Goal: Task Accomplishment & Management: Complete application form

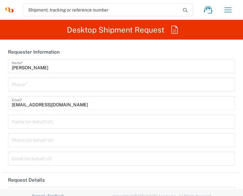
type input "3230"
type input "[GEOGRAPHIC_DATA] SAR [GEOGRAPHIC_DATA]"
type input "Syneos Health Hong Kong Ltd"
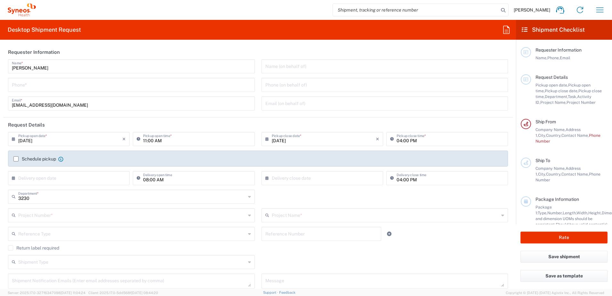
click at [110, 88] on input "tel" at bounding box center [131, 84] width 239 height 11
type input "[PHONE_NUMBER]"
type input "7021468"
type input "GlaxoSmith 7021468"
type input "[PHONE_NUMBER]"
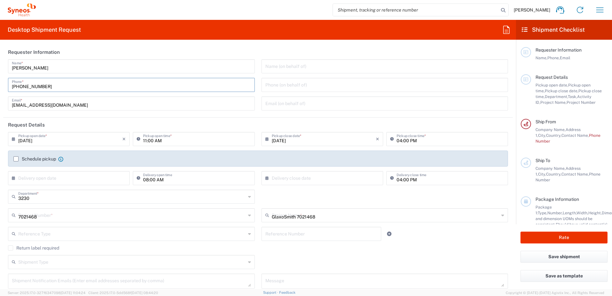
type input "GSK [GEOGRAPHIC_DATA]"
type input "[STREET_ADDRESS]"
type input "Vleuten"
type input "[GEOGRAPHIC_DATA]"
type input "3452SK"
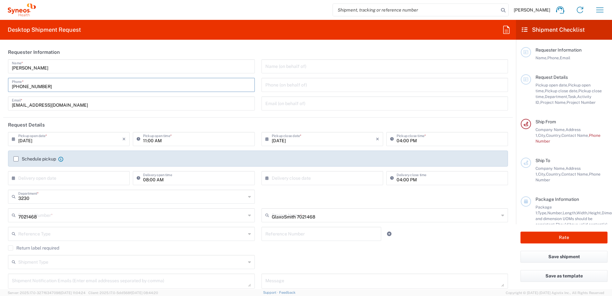
type input "[PERSON_NAME]"
type input "31653845997"
type input "Envelope"
type input "1"
type input "24.13"
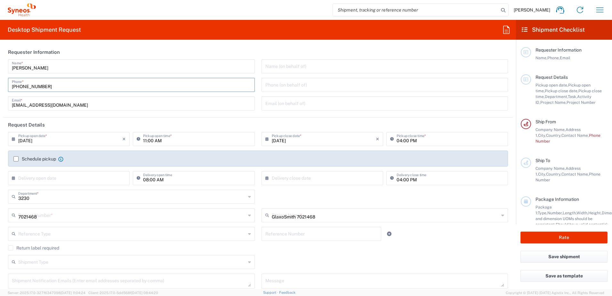
type input "31.75"
type input "0.64"
type input "cm"
type input "0.45"
type input "kgs"
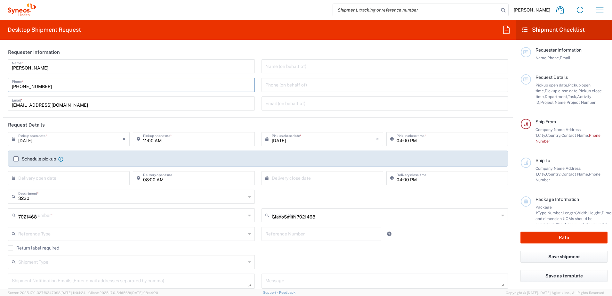
type input "Sender/Shipper"
type input "Not Sold"
type input "Sender/Shipper"
type input "Delivery Duty Paid"
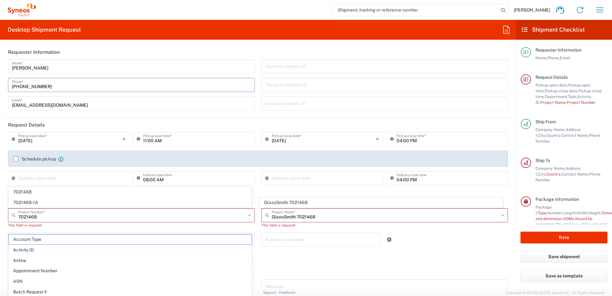
click at [147, 53] on header "Requester Information" at bounding box center [257, 52] width 509 height 14
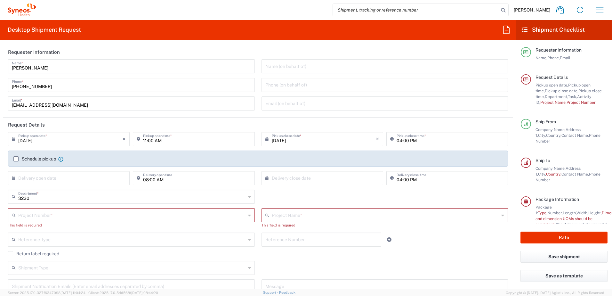
click at [28, 140] on input "[DATE]" at bounding box center [70, 138] width 104 height 11
click at [30, 141] on input "[DATE]" at bounding box center [70, 138] width 104 height 11
type input "[DATE]"
click at [144, 141] on input "11:00 AM" at bounding box center [197, 138] width 108 height 11
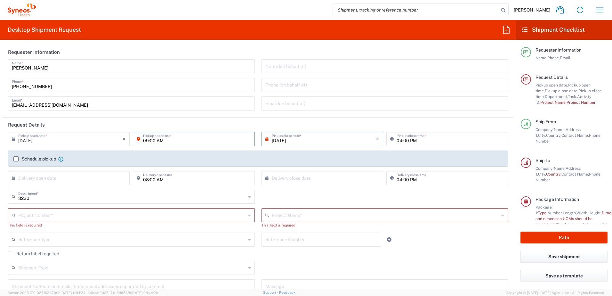
type input "09:00 AM"
click at [243, 140] on input "04:00 PM" at bounding box center [450, 138] width 108 height 11
type input "06:00 PM"
click at [15, 158] on label "Schedule pickup" at bounding box center [34, 158] width 43 height 5
click at [16, 159] on input "Schedule pickup" at bounding box center [16, 159] width 0 height 0
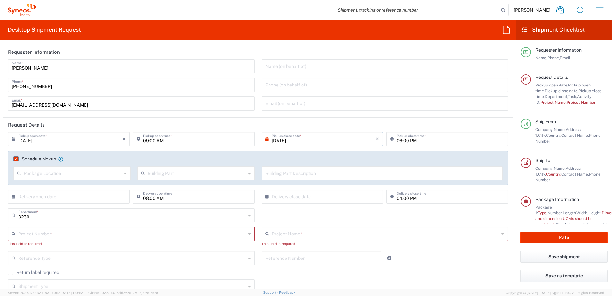
click at [146, 196] on input "08:00 AM" at bounding box center [197, 195] width 108 height 11
type input "09:00 AM"
click at [65, 196] on input "text" at bounding box center [131, 232] width 227 height 11
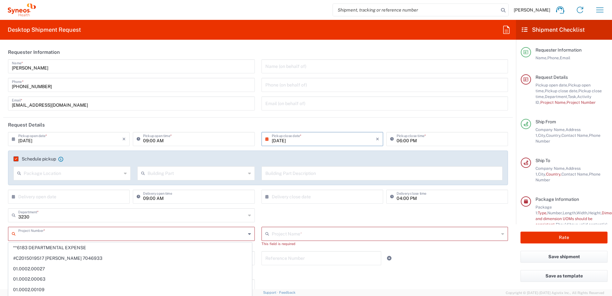
paste input "7064472"
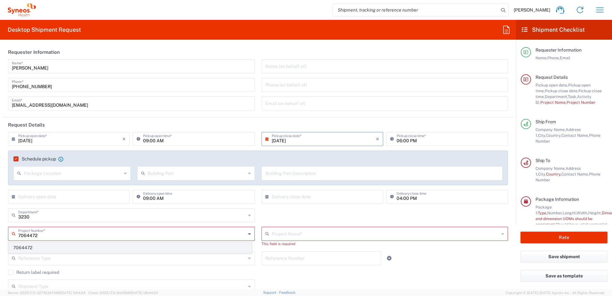
type input "7064472"
click at [105, 196] on span "7064472" at bounding box center [130, 248] width 243 height 10
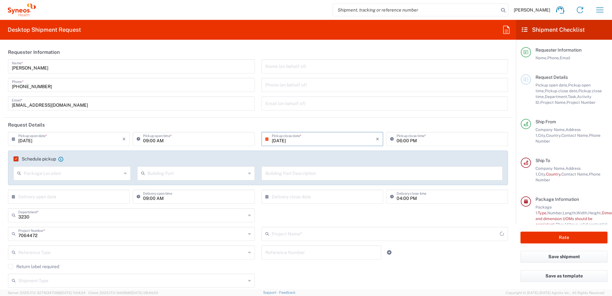
click at [243, 196] on input "text" at bounding box center [386, 232] width 228 height 11
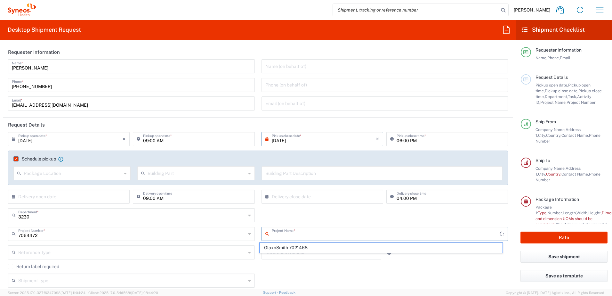
click at [243, 196] on div "3230 Department * 3230 3000 3100 3109 3110 3111 3112 3125 3130 3135 3136 3150 3…" at bounding box center [258, 217] width 506 height 19
type input "Gilead 7064472"
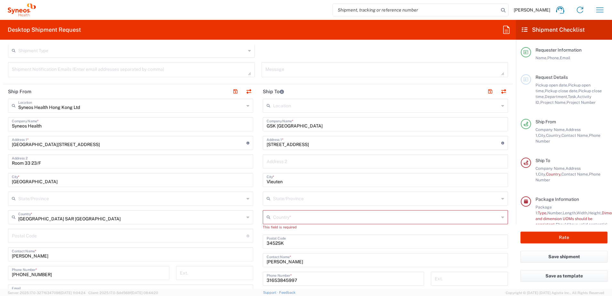
scroll to position [192, 0]
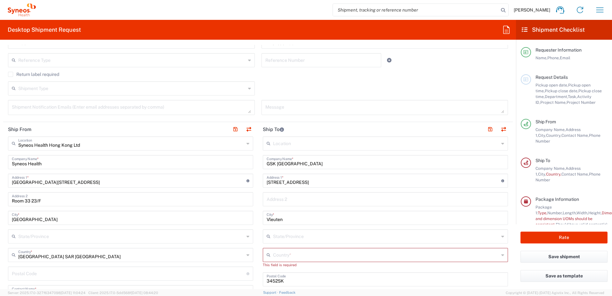
click at [243, 145] on input "text" at bounding box center [386, 142] width 226 height 11
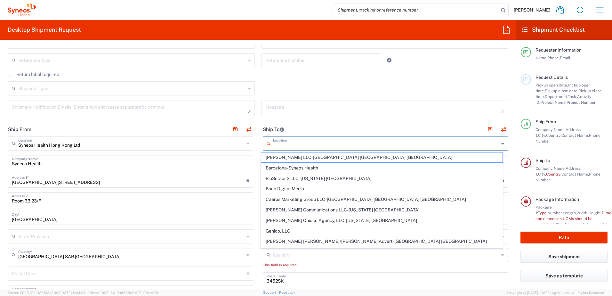
click at [243, 128] on header "Ship To" at bounding box center [385, 129] width 255 height 14
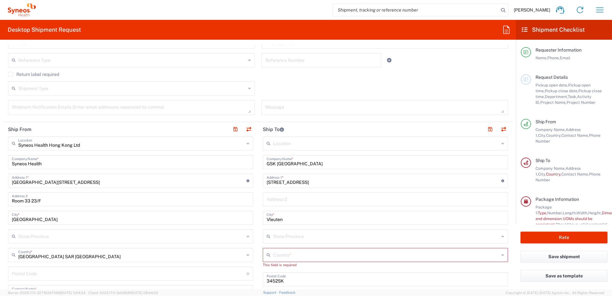
click at [243, 165] on input "GSK [GEOGRAPHIC_DATA]" at bounding box center [385, 161] width 237 height 11
drag, startPoint x: 319, startPoint y: 163, endPoint x: 178, endPoint y: 156, distance: 141.3
click at [203, 163] on div "Ship From Syneos Health Hong Kong Ltd Location Syneos Health Hong Kong Ltd [PER…" at bounding box center [257, 274] width 509 height 304
type input "\"
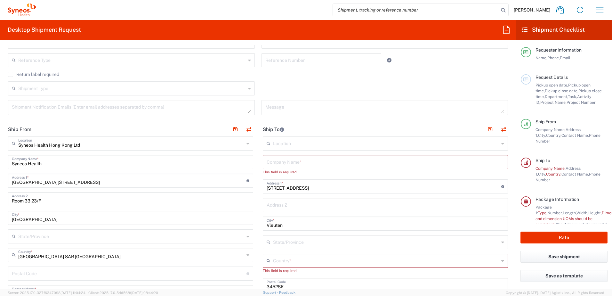
click at [243, 161] on input "text" at bounding box center [385, 161] width 237 height 11
paste input "Gilead Sciences, Inc"
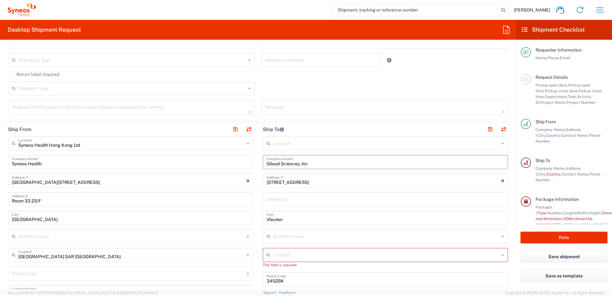
type input "Gilead Sciences, Inc"
click at [243, 180] on input "[STREET_ADDRESS]" at bounding box center [384, 179] width 235 height 11
click at [243, 182] on input "[STREET_ADDRESS]" at bounding box center [384, 179] width 235 height 11
paste input "[STREET_ADDRESS]"
type input "[STREET_ADDRESS]"
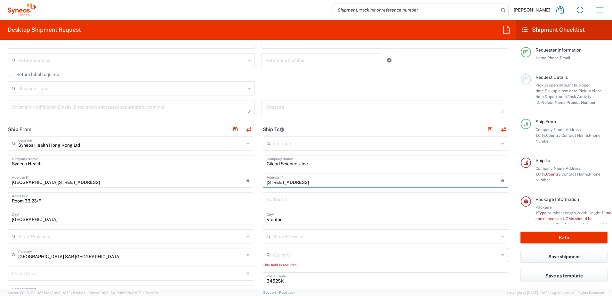
click at [243, 170] on div "Location [PERSON_NAME] LLC-[GEOGRAPHIC_DATA] [GEOGRAPHIC_DATA] [GEOGRAPHIC_DATA…" at bounding box center [385, 273] width 245 height 275
click at [243, 196] on input "Vleuten" at bounding box center [385, 216] width 237 height 11
drag, startPoint x: 303, startPoint y: 219, endPoint x: 100, endPoint y: 214, distance: 202.9
click at [100, 196] on div "Ship From Syneos Health Hong Kong Ltd Location Syneos Health Hong Kong Ltd [PER…" at bounding box center [257, 274] width 509 height 304
paste input "[GEOGRAPHIC_DATA]"
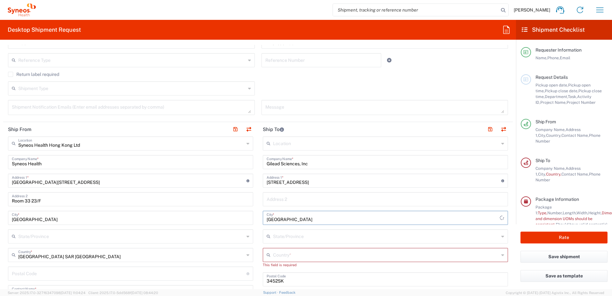
type input "[GEOGRAPHIC_DATA]"
click at [243, 196] on main "Location [PERSON_NAME] LLC-[GEOGRAPHIC_DATA] [GEOGRAPHIC_DATA] [GEOGRAPHIC_DATA…" at bounding box center [385, 273] width 255 height 275
click at [243, 196] on input "text" at bounding box center [386, 235] width 226 height 11
type input "cali"
click at [243, 196] on span "[GEOGRAPHIC_DATA]" at bounding box center [382, 242] width 242 height 10
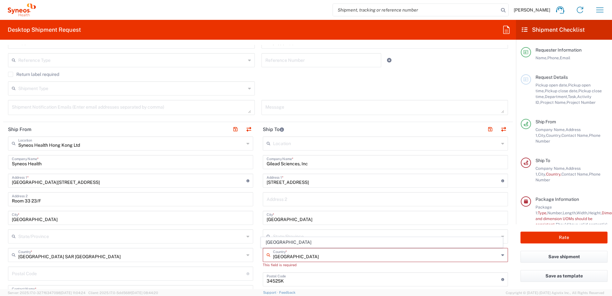
type input "[GEOGRAPHIC_DATA]"
type input "Sender/Shipper"
type input "Delivery Duty Paid"
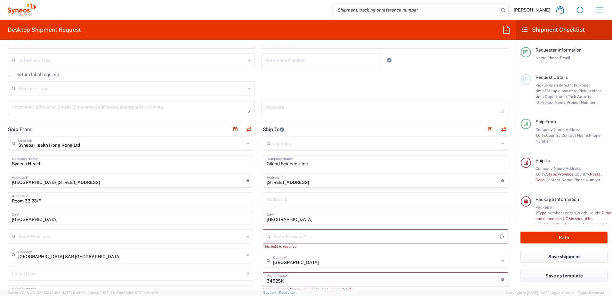
click at [243, 196] on input "text" at bounding box center [386, 235] width 227 height 11
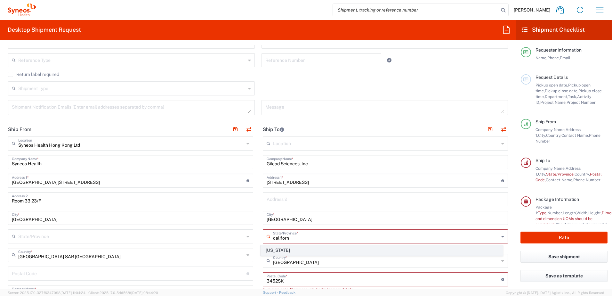
click at [243, 196] on span "[US_STATE]" at bounding box center [382, 250] width 242 height 10
type input "[US_STATE]"
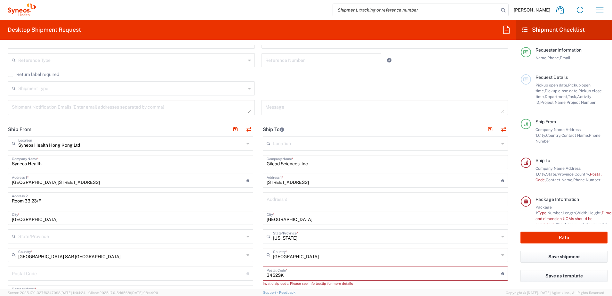
scroll to position [256, 0]
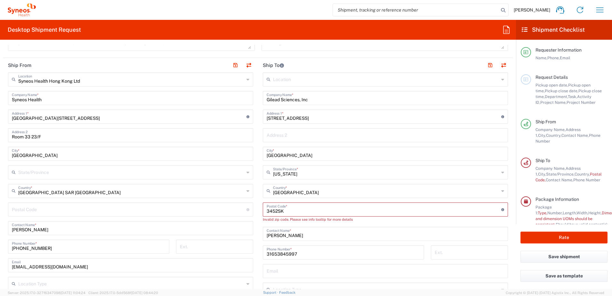
click at [243, 196] on input "31653845997" at bounding box center [344, 251] width 154 height 11
click at [243, 196] on input "undefined" at bounding box center [384, 208] width 235 height 11
drag, startPoint x: 244, startPoint y: 211, endPoint x: 200, endPoint y: 210, distance: 44.2
click at [200, 196] on div "Ship From Syneos Health Hong Kong Ltd Location Syneos Health Hong Kong Ltd [PER…" at bounding box center [257, 210] width 509 height 304
paste input "94404"
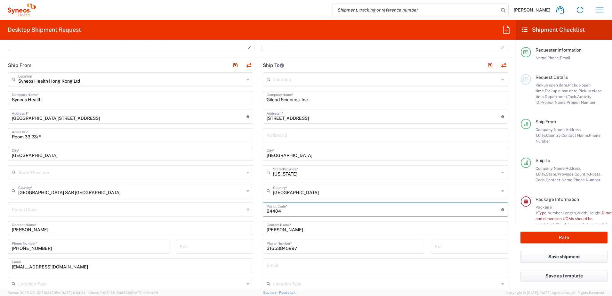
type input "94404"
click at [243, 196] on main "Syneos Health Hong Kong Ltd Location Syneos Health Hong Kong Ltd [PERSON_NAME] …" at bounding box center [130, 215] width 255 height 287
click at [243, 196] on input "[PERSON_NAME]" at bounding box center [385, 227] width 237 height 11
paste input "[PERSON_NAME]"
type input "[PERSON_NAME]"
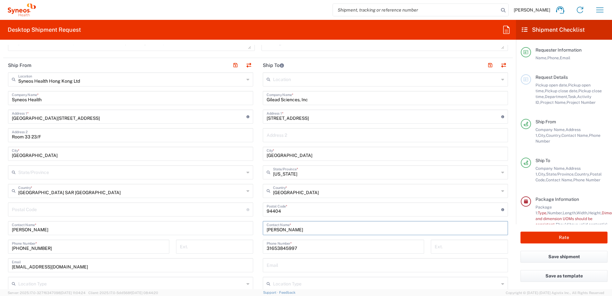
drag, startPoint x: 320, startPoint y: 247, endPoint x: 328, endPoint y: 247, distance: 8.6
click at [243, 196] on input "31653845997" at bounding box center [344, 245] width 154 height 11
drag, startPoint x: 333, startPoint y: 248, endPoint x: 195, endPoint y: 234, distance: 138.3
click at [195, 196] on div "Ship From Syneos Health Hong Kong Ltd Location Syneos Health Hong Kong Ltd [PER…" at bounding box center [257, 210] width 509 height 304
paste input "[PHONE_NUMBER]"
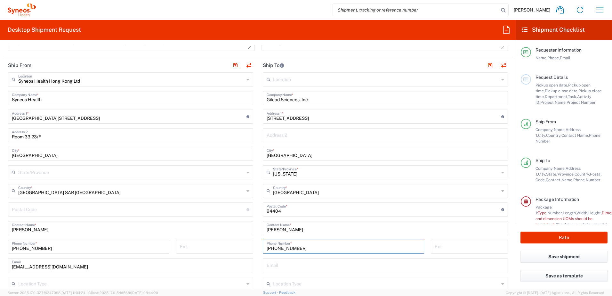
type input "[PHONE_NUMBER]"
click at [243, 196] on main "Location [PERSON_NAME] LLC-[GEOGRAPHIC_DATA] [GEOGRAPHIC_DATA] [GEOGRAPHIC_DATA…" at bounding box center [385, 206] width 255 height 269
drag, startPoint x: 301, startPoint y: 262, endPoint x: 304, endPoint y: 262, distance: 3.2
click at [243, 196] on input "text" at bounding box center [385, 264] width 237 height 11
paste input "[PERSON_NAME][EMAIL_ADDRESS][DOMAIN_NAME]"
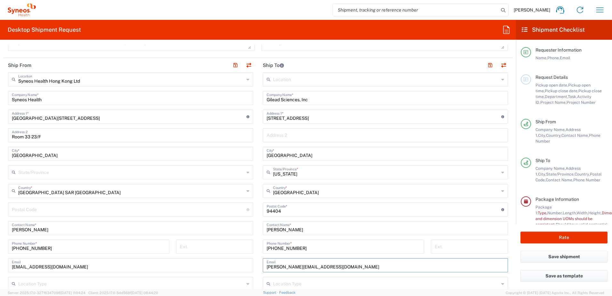
type input "[PERSON_NAME][EMAIL_ADDRESS][DOMAIN_NAME]"
click at [243, 196] on main "Syneos Health Hong Kong Ltd Location Syneos Health Hong Kong Ltd [PERSON_NAME] …" at bounding box center [130, 215] width 255 height 287
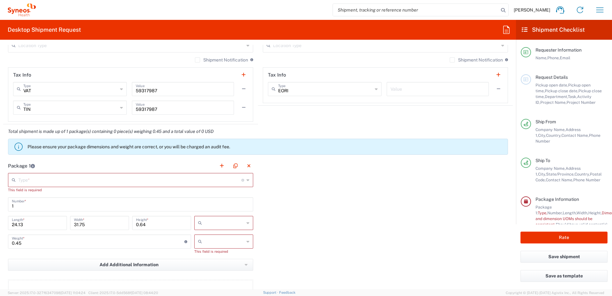
scroll to position [512, 0]
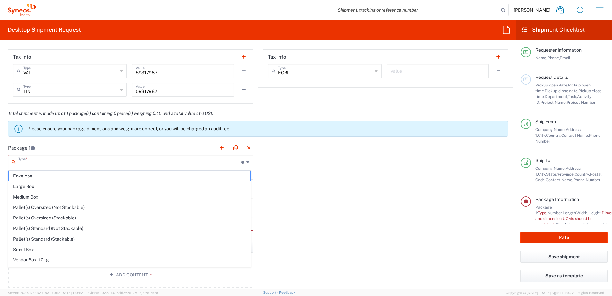
click at [185, 163] on input "text" at bounding box center [129, 161] width 223 height 11
click at [130, 176] on span "Envelope" at bounding box center [130, 176] width 242 height 10
type input "Envelope"
type input "9.5"
type input "12.5"
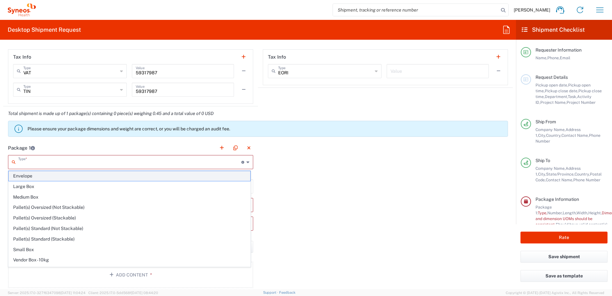
type input "0.25"
type input "in"
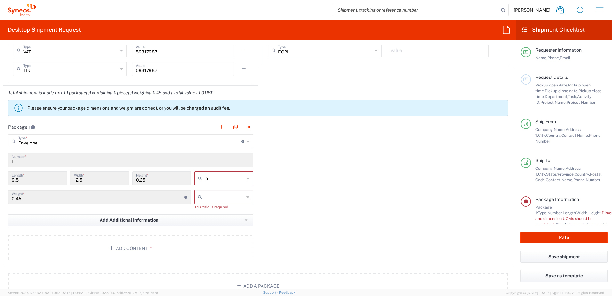
scroll to position [544, 0]
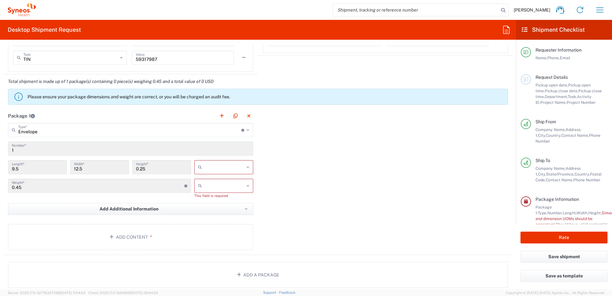
click at [226, 165] on input "text" at bounding box center [224, 167] width 40 height 10
click at [226, 192] on span "cm" at bounding box center [221, 192] width 57 height 10
type input "24.13"
type input "31.75"
type input "0.64"
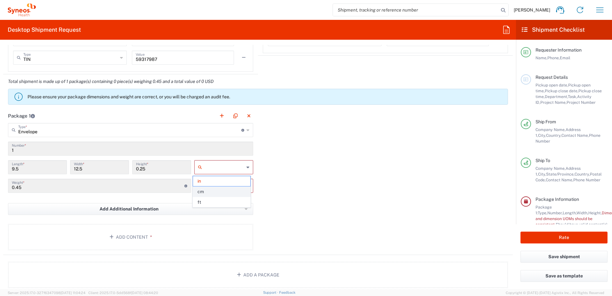
type input "cm"
click at [243, 190] on div "Package 1 Envelope Type * Material used to package goods Envelope Large Box Med…" at bounding box center [257, 181] width 509 height 146
click at [230, 188] on input "text" at bounding box center [224, 185] width 40 height 10
click at [229, 196] on span "kgs" at bounding box center [221, 200] width 57 height 10
type input "kgs"
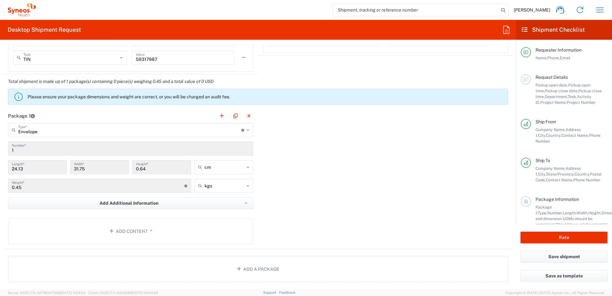
click at [243, 196] on div "Package 1 Envelope Type * Material used to package goods Envelope Large Box Med…" at bounding box center [257, 178] width 509 height 140
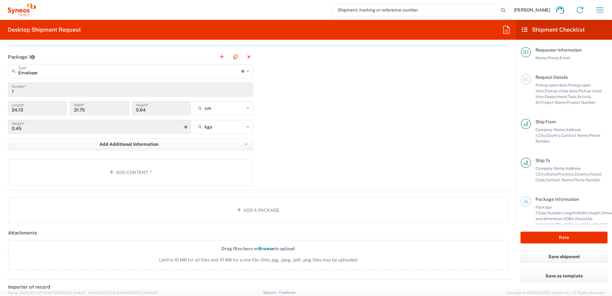
scroll to position [608, 0]
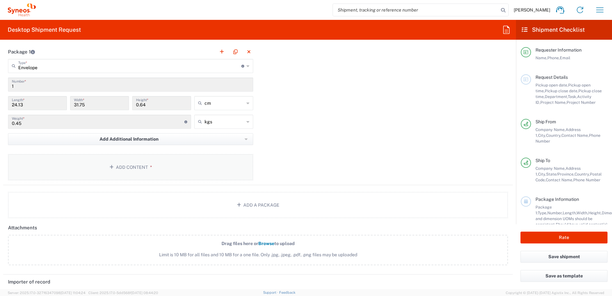
click at [169, 167] on button "Add Content *" at bounding box center [130, 167] width 245 height 26
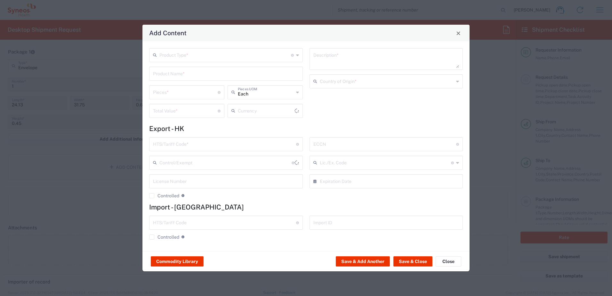
click at [190, 56] on input "text" at bounding box center [225, 54] width 132 height 11
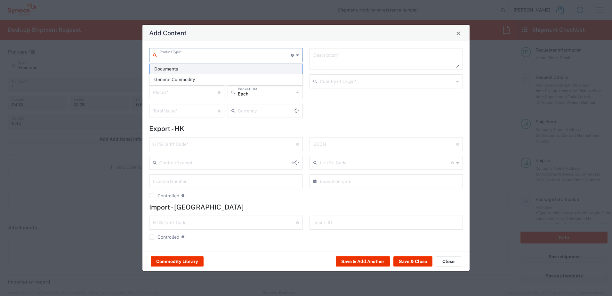
click at [191, 71] on span "Documents" at bounding box center [226, 69] width 152 height 10
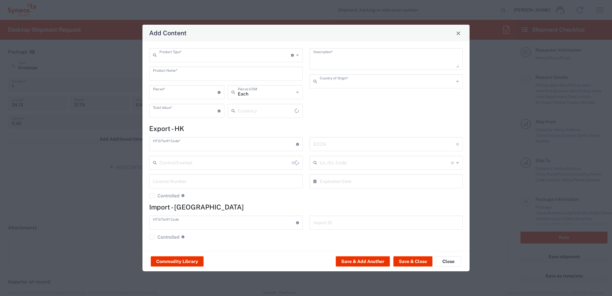
type input "Documents"
type input "1"
type textarea "Documents"
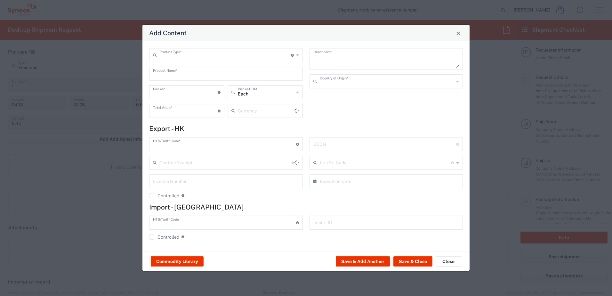
type input "[GEOGRAPHIC_DATA] SAR [GEOGRAPHIC_DATA]"
type input "0000.00.0000"
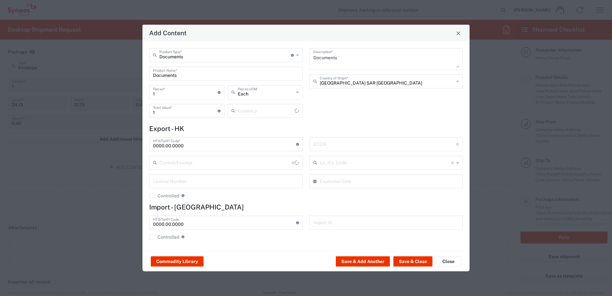
type input "US Dollar"
click at [243, 196] on button "Save & Close" at bounding box center [412, 261] width 39 height 10
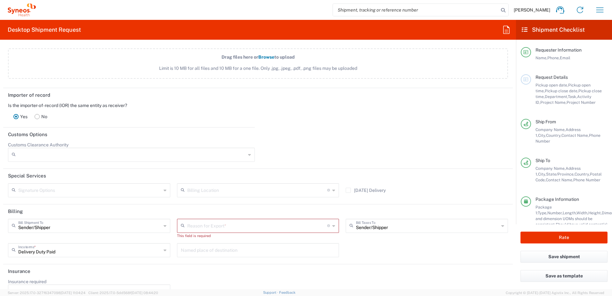
scroll to position [848, 0]
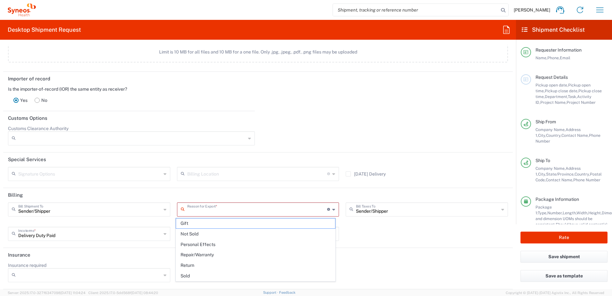
click at [219, 196] on input "text" at bounding box center [257, 208] width 140 height 11
click at [222, 196] on span "Not Sold" at bounding box center [255, 234] width 159 height 10
type input "Not Sold"
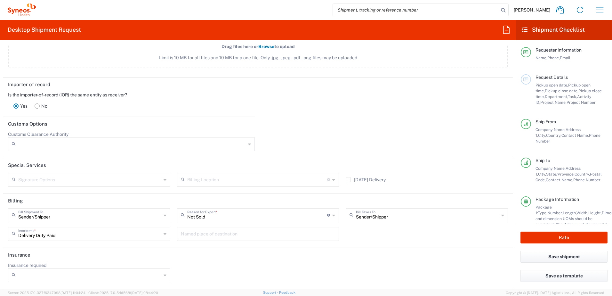
scroll to position [842, 0]
click at [243, 134] on div at bounding box center [384, 143] width 253 height 24
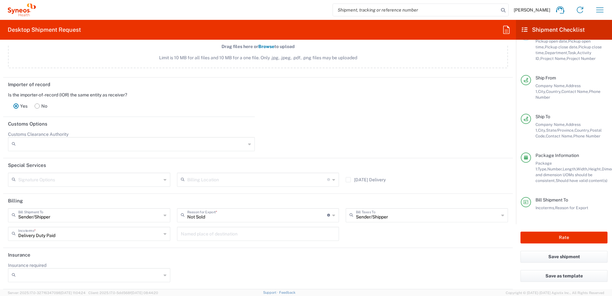
scroll to position [50, 0]
click at [243, 196] on button "Rate" at bounding box center [563, 237] width 87 height 12
type input "7064472"
